Goal: Task Accomplishment & Management: Use online tool/utility

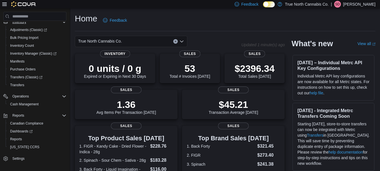
scroll to position [78, 0]
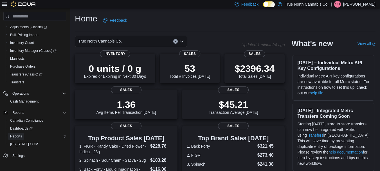
click at [11, 138] on span "Reports" at bounding box center [16, 136] width 12 height 5
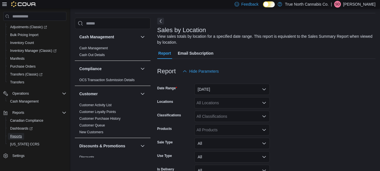
scroll to position [19, 0]
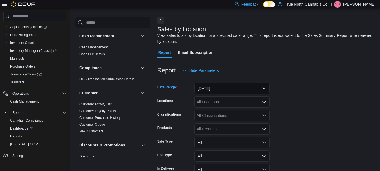
click at [229, 88] on button "Yesterday" at bounding box center [231, 88] width 75 height 11
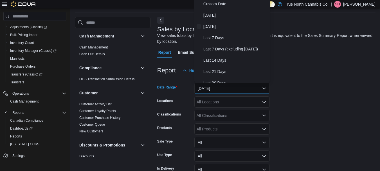
scroll to position [17, 0]
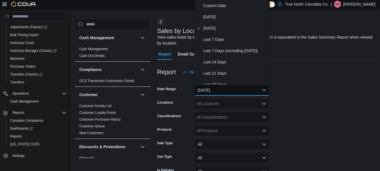
click at [325, 91] on form "Date Range Yesterday Locations All Locations Classifications All Classification…" at bounding box center [266, 135] width 218 height 115
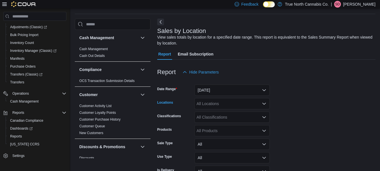
click at [246, 103] on div "All Locations" at bounding box center [231, 103] width 75 height 11
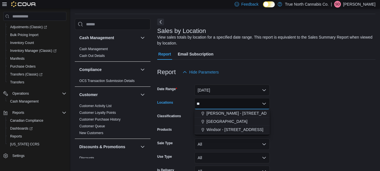
type input "*"
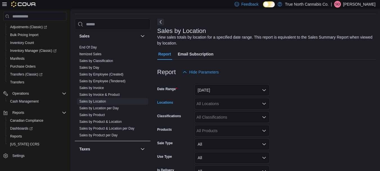
scroll to position [394, 0]
click at [105, 115] on link "Sales by Product" at bounding box center [92, 115] width 26 height 4
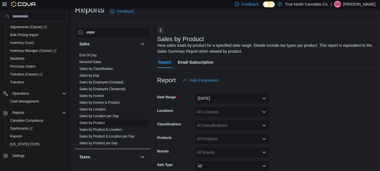
scroll to position [19, 0]
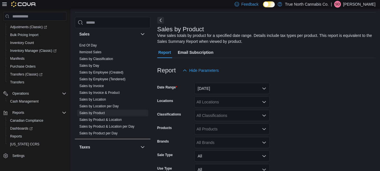
click at [228, 103] on div "All Locations" at bounding box center [231, 101] width 75 height 11
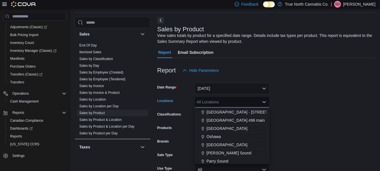
scroll to position [297, 0]
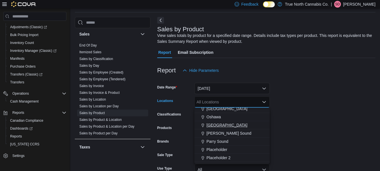
click at [214, 125] on span "Ottawa" at bounding box center [226, 125] width 41 height 6
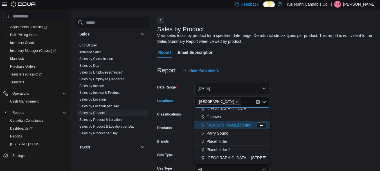
click at [304, 127] on form "Date Range Yesterday Locations Ottawa Combo box. Selected. Ottawa. Press Backsp…" at bounding box center [266, 140] width 218 height 128
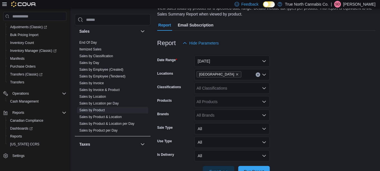
scroll to position [64, 0]
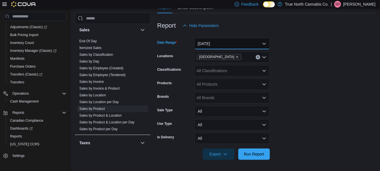
click at [263, 43] on button "Yesterday" at bounding box center [231, 43] width 75 height 11
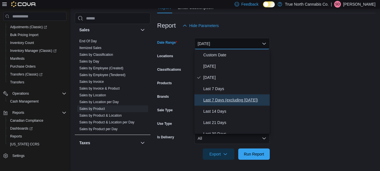
click at [224, 99] on span "Last 7 Days (excluding today)" at bounding box center [235, 99] width 64 height 7
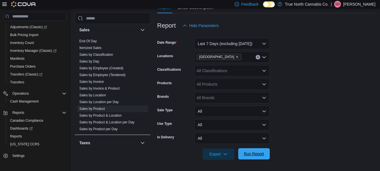
click at [257, 156] on span "Run Report" at bounding box center [254, 154] width 20 height 6
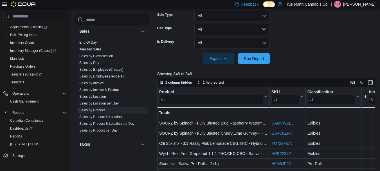
scroll to position [159, 0]
click at [222, 58] on span "Export" at bounding box center [218, 57] width 25 height 11
click at [226, 69] on span "Export to Excel" at bounding box center [219, 69] width 25 height 5
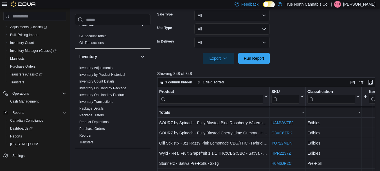
scroll to position [156, 0]
click at [93, 95] on link "Inventory On Hand by Product" at bounding box center [101, 95] width 45 height 4
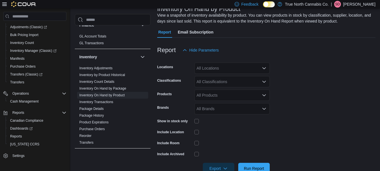
scroll to position [19, 0]
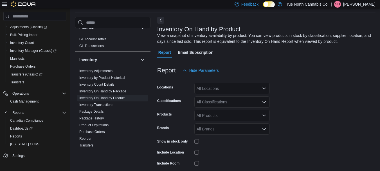
click at [235, 90] on div "All Locations" at bounding box center [231, 88] width 75 height 11
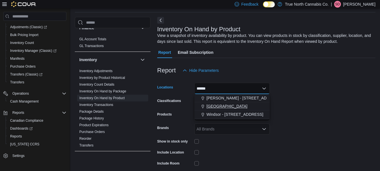
type input "******"
click at [214, 104] on span "Ottawa" at bounding box center [226, 106] width 41 height 6
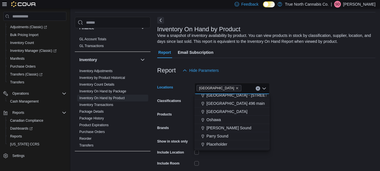
scroll to position [282, 0]
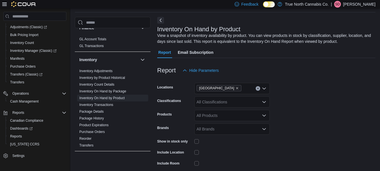
click at [308, 105] on form "Locations Ottawa Classifications All Classifications Products All Products Bran…" at bounding box center [266, 135] width 218 height 118
click at [264, 104] on icon "Open list of options" at bounding box center [264, 102] width 5 height 5
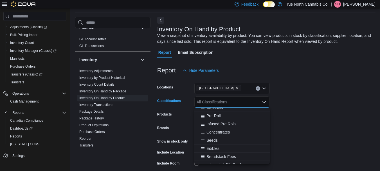
scroll to position [257, 0]
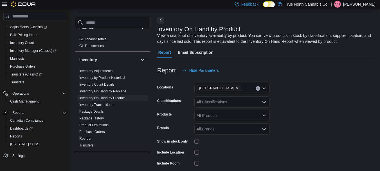
click at [300, 104] on form "Locations Ottawa Classifications All Classifications Products All Products Bran…" at bounding box center [266, 135] width 218 height 118
click at [262, 116] on icon "Open list of options" at bounding box center [264, 115] width 5 height 5
click at [262, 116] on icon "Close list of options" at bounding box center [264, 115] width 5 height 5
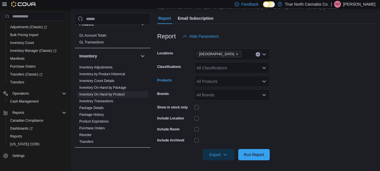
scroll to position [53, 0]
click at [256, 156] on span "Run Report" at bounding box center [254, 154] width 20 height 6
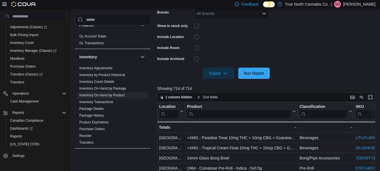
scroll to position [134, 0]
click at [214, 74] on span "Export" at bounding box center [218, 72] width 25 height 11
click at [221, 87] on button "Export to Excel" at bounding box center [219, 83] width 32 height 11
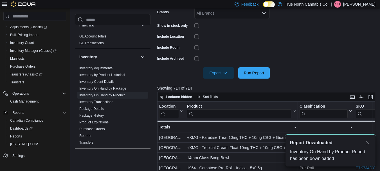
scroll to position [0, 0]
